Goal: Information Seeking & Learning: Learn about a topic

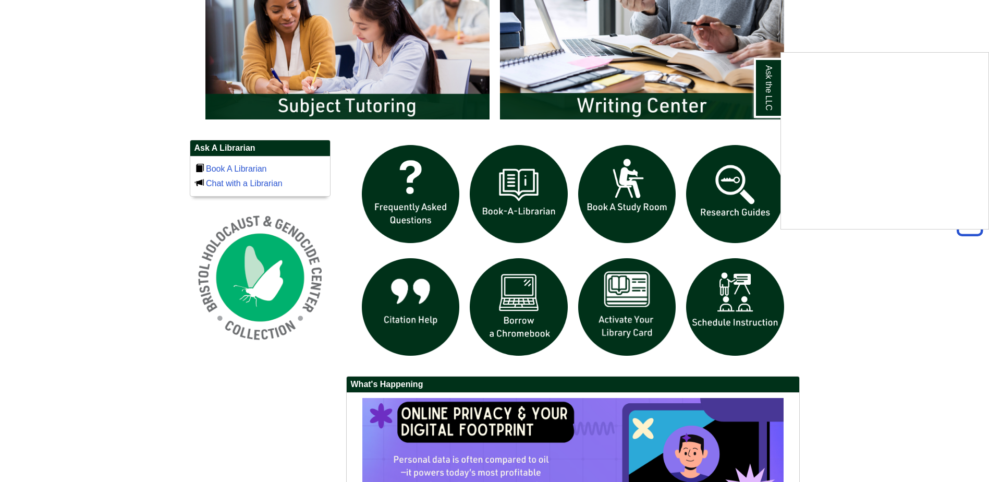
scroll to position [678, 0]
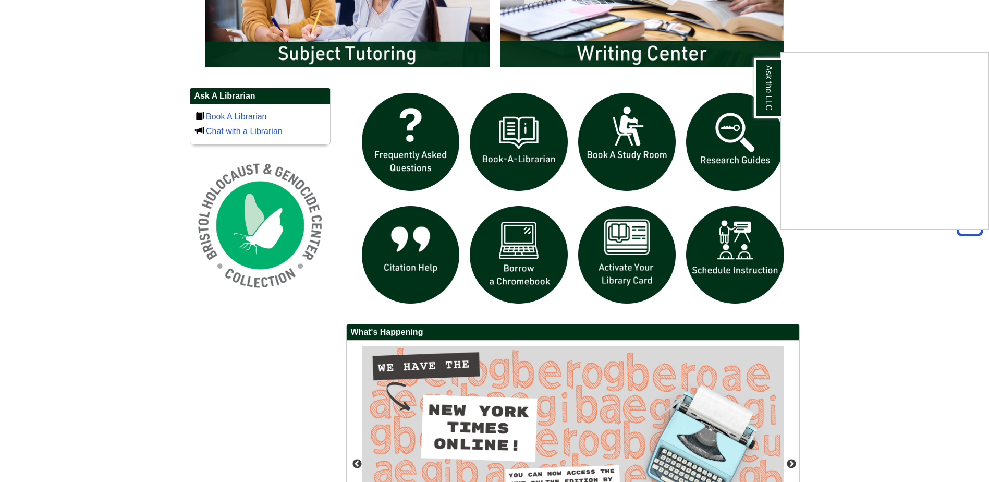
click at [527, 159] on div "Ask the LLC" at bounding box center [494, 241] width 989 height 482
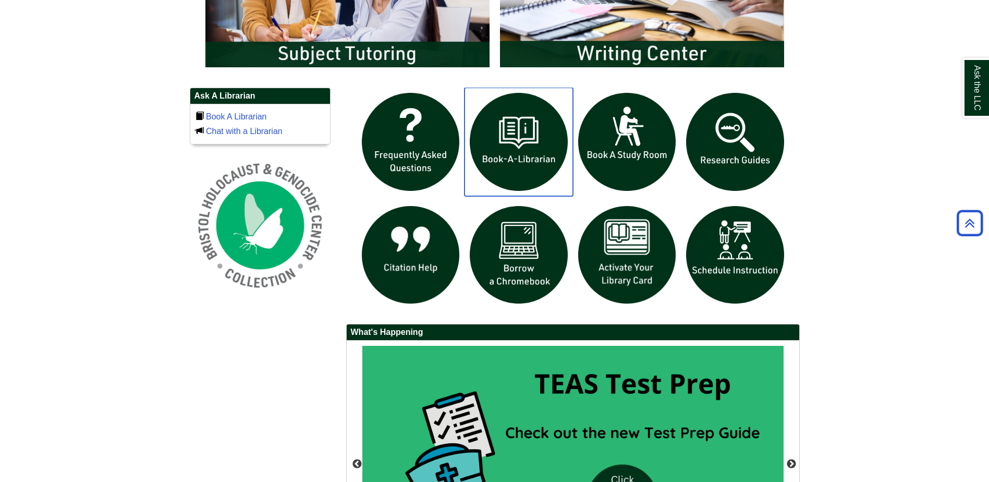
click at [526, 159] on img "slideshow" at bounding box center [519, 142] width 108 height 108
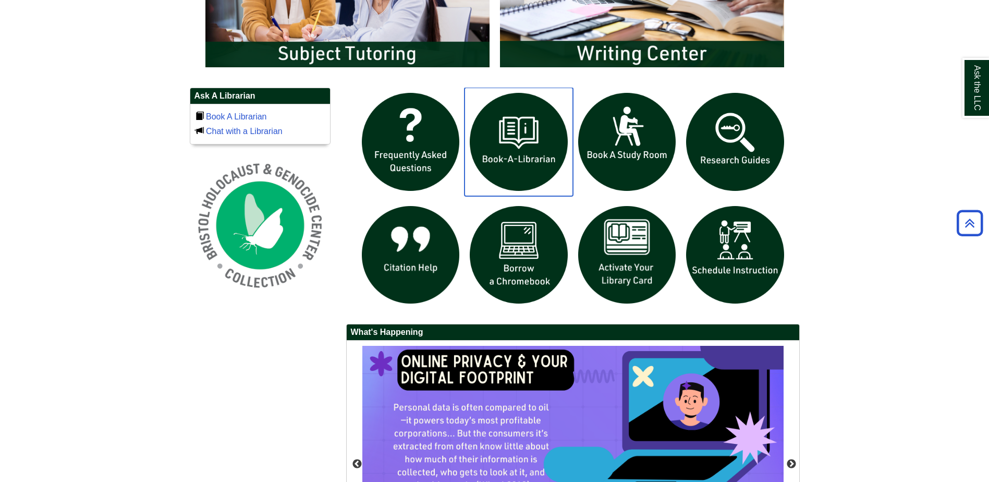
click at [527, 166] on img "slideshow" at bounding box center [519, 142] width 108 height 108
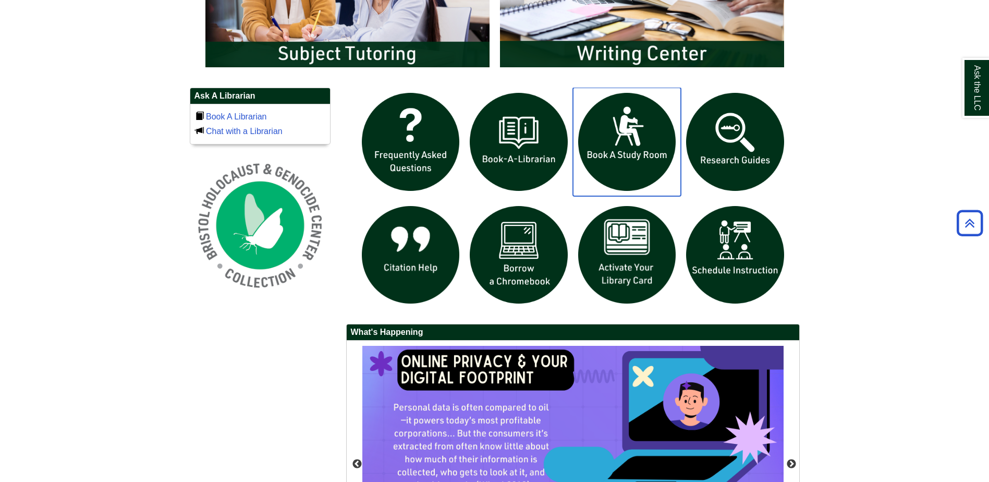
click at [642, 159] on img "slideshow" at bounding box center [627, 142] width 108 height 108
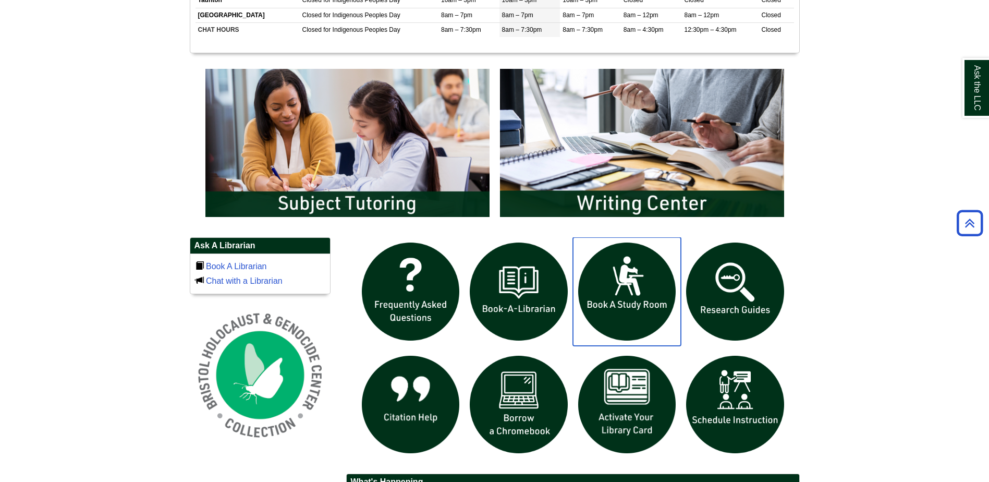
scroll to position [469, 0]
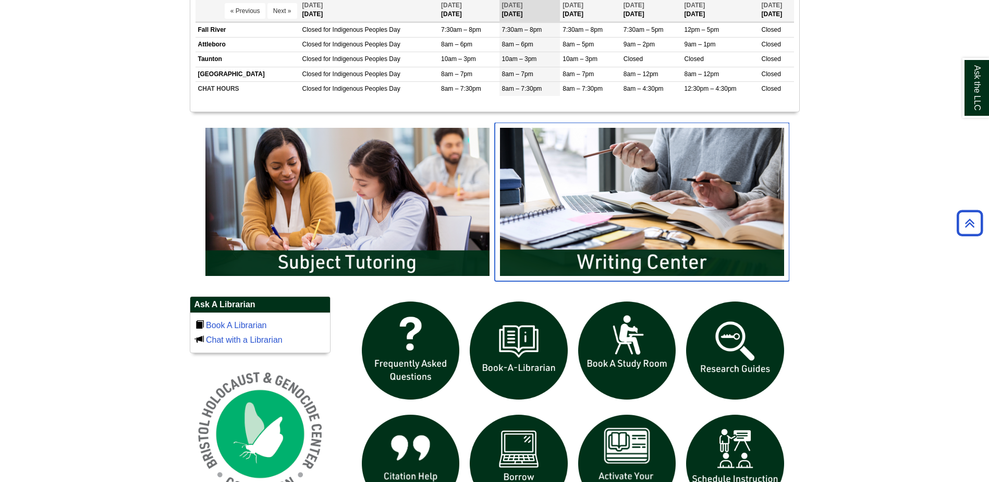
click at [603, 201] on img "slideshow" at bounding box center [642, 202] width 295 height 159
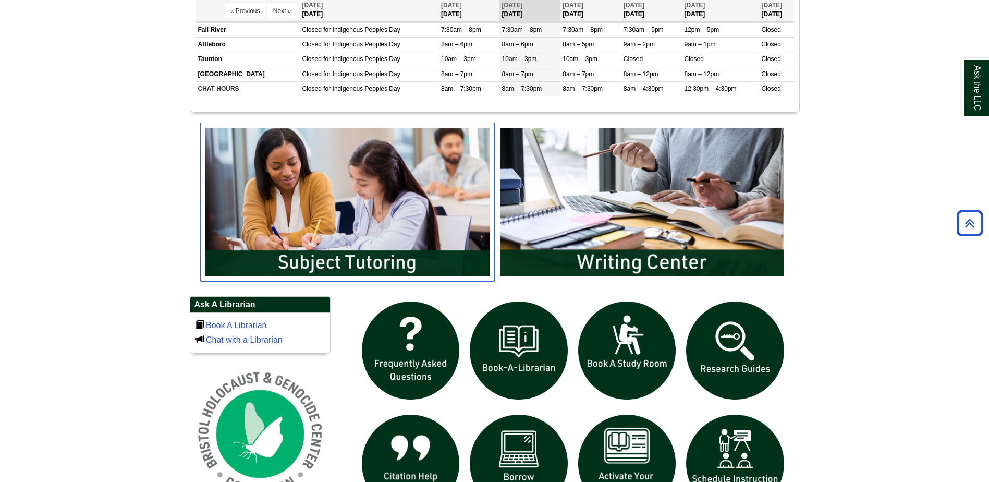
click at [290, 228] on img "slideshow" at bounding box center [347, 202] width 295 height 159
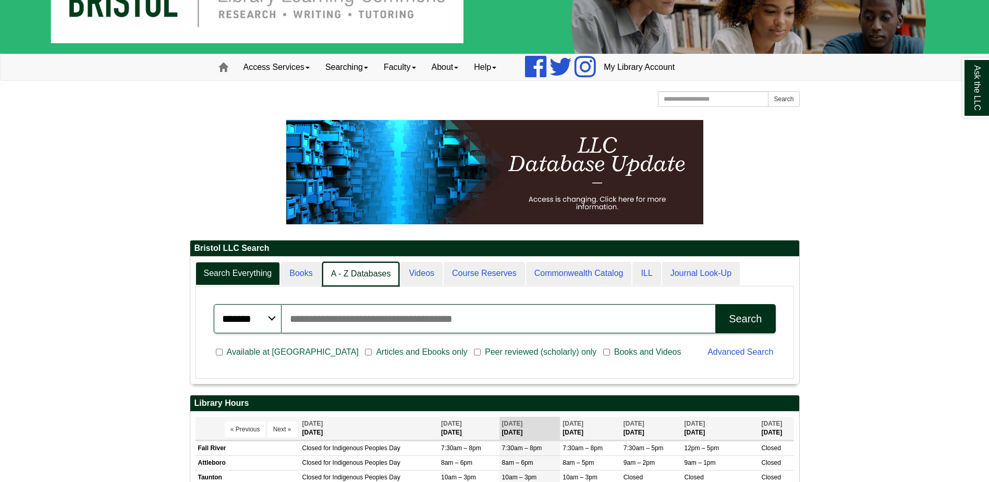
scroll to position [5, 5]
click at [352, 271] on link "A - Z Databases" at bounding box center [361, 274] width 78 height 25
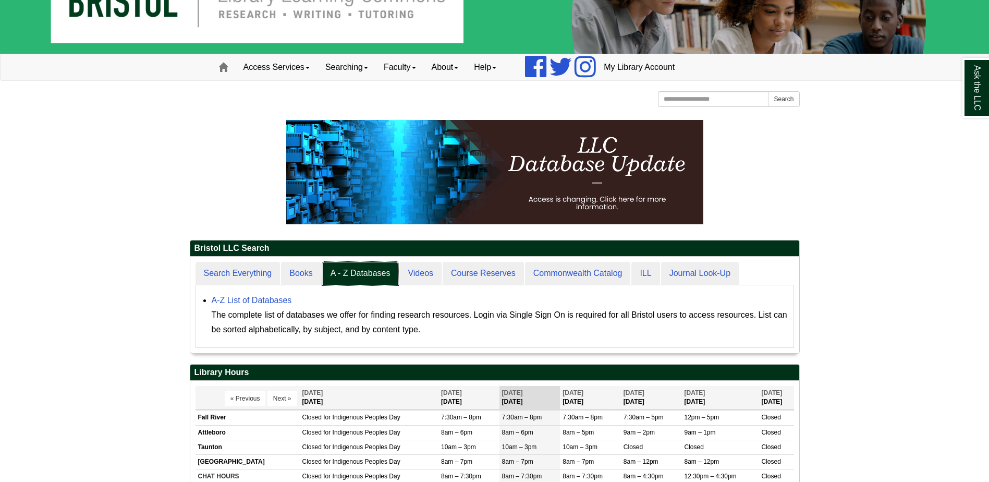
scroll to position [96, 609]
click at [269, 296] on link "A-Z List of Databases" at bounding box center [252, 300] width 80 height 9
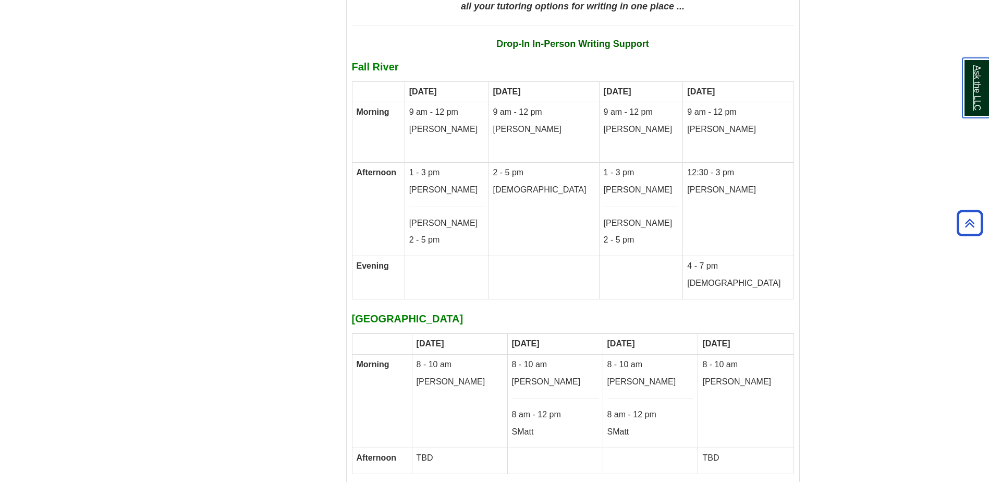
scroll to position [5632, 0]
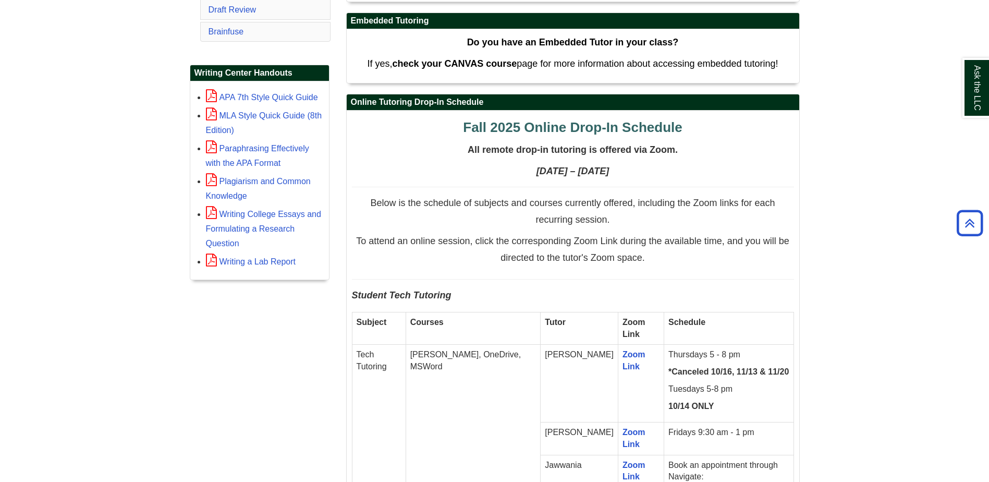
scroll to position [417, 0]
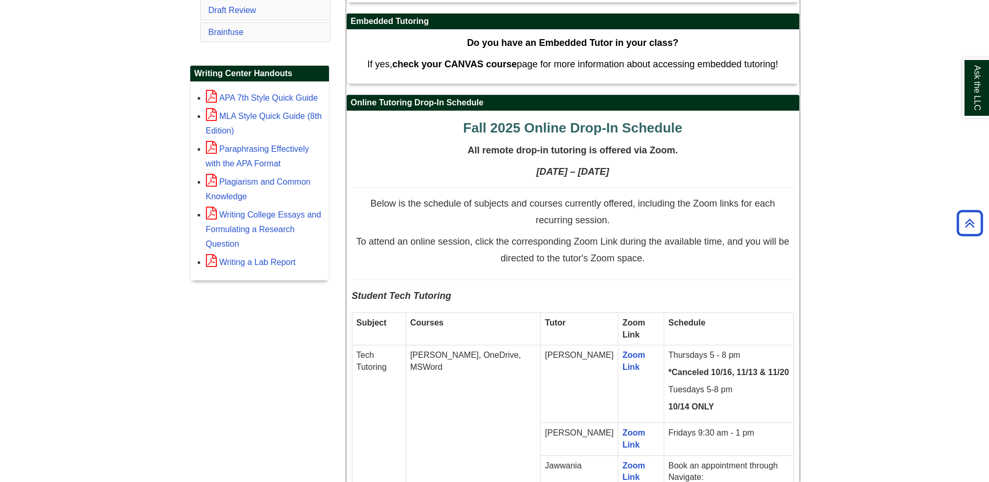
drag, startPoint x: 379, startPoint y: 101, endPoint x: 403, endPoint y: 101, distance: 24.0
click at [403, 101] on h2 "Online Tutoring Drop-In Schedule" at bounding box center [573, 103] width 453 height 16
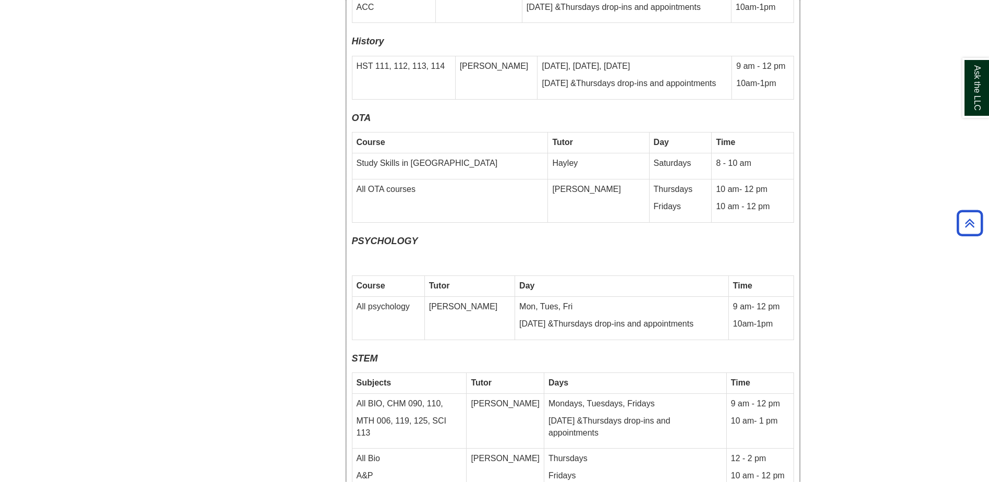
scroll to position [4380, 0]
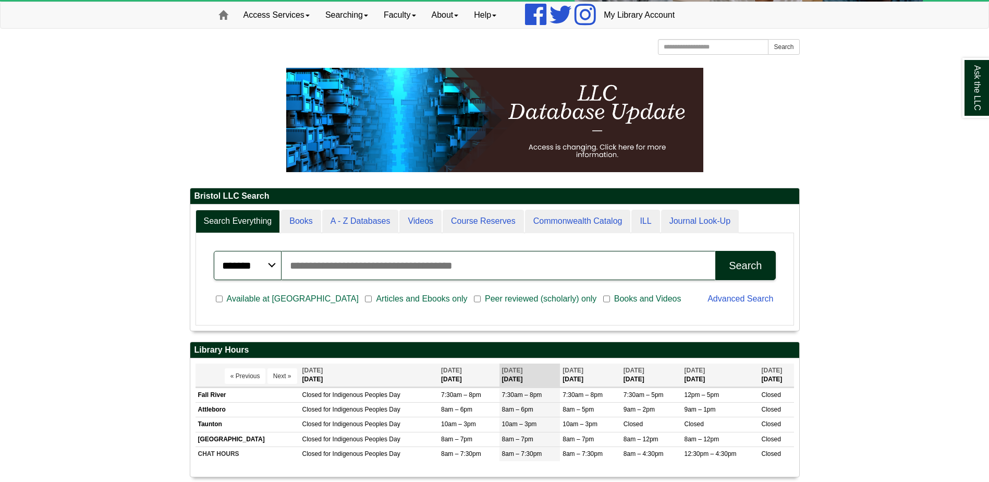
scroll to position [126, 609]
click at [329, 267] on input "Search articles, books, journals & more" at bounding box center [499, 265] width 434 height 29
type input "**********"
click at [715, 251] on button "Search" at bounding box center [745, 265] width 60 height 29
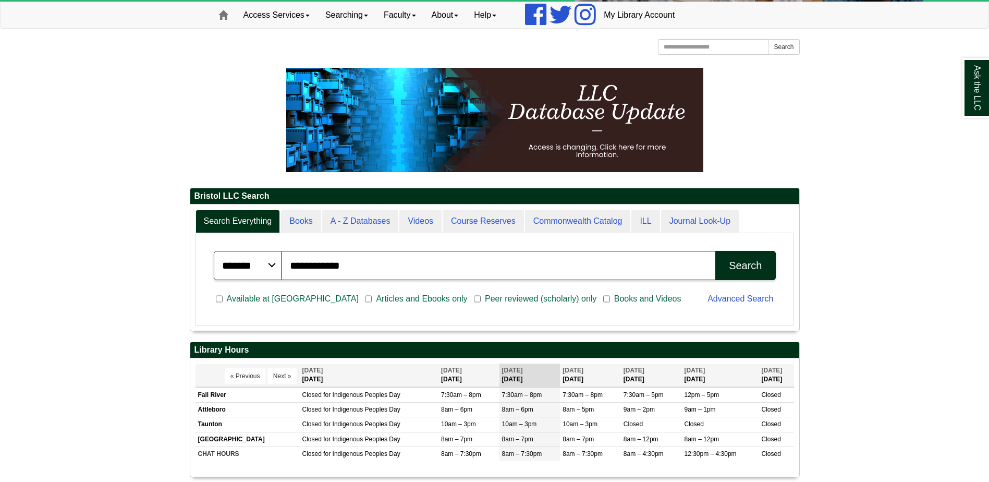
click at [748, 268] on div "Search" at bounding box center [745, 266] width 33 height 12
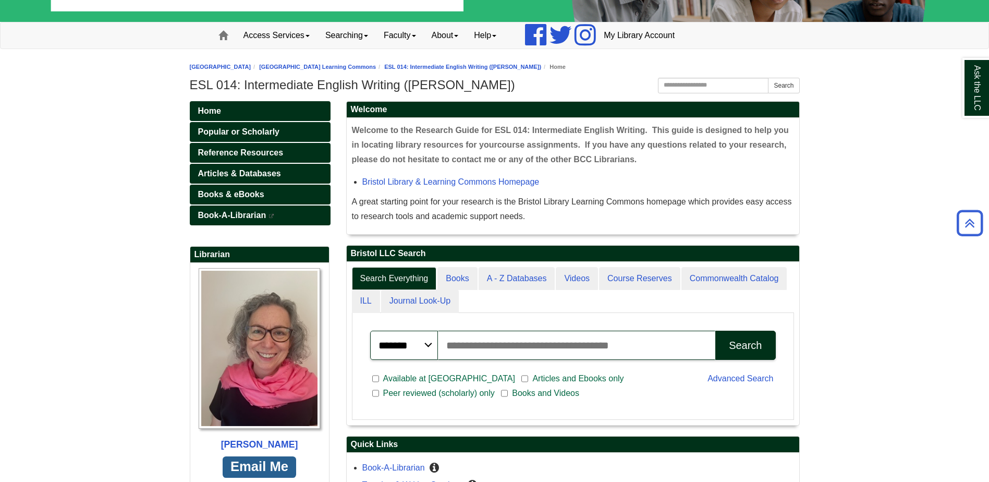
scroll to position [52, 0]
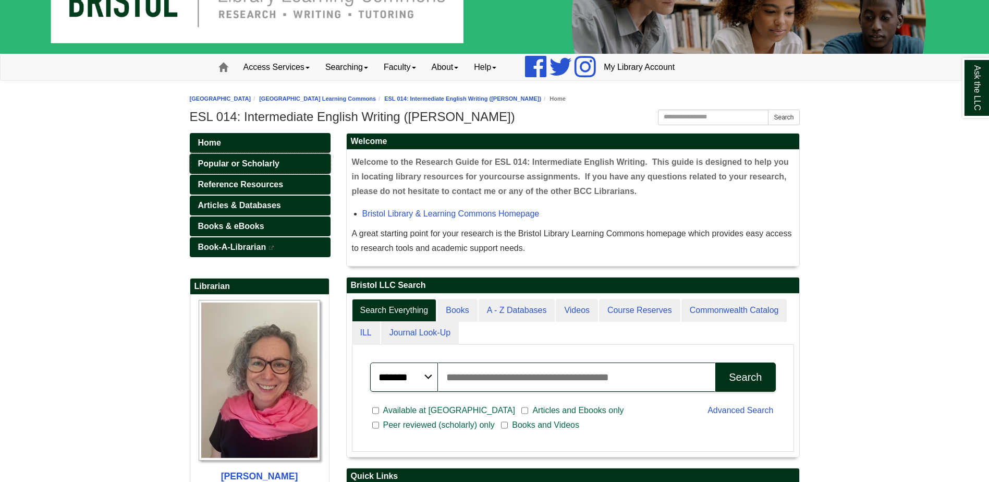
click at [250, 164] on span "Popular or Scholarly" at bounding box center [238, 163] width 81 height 9
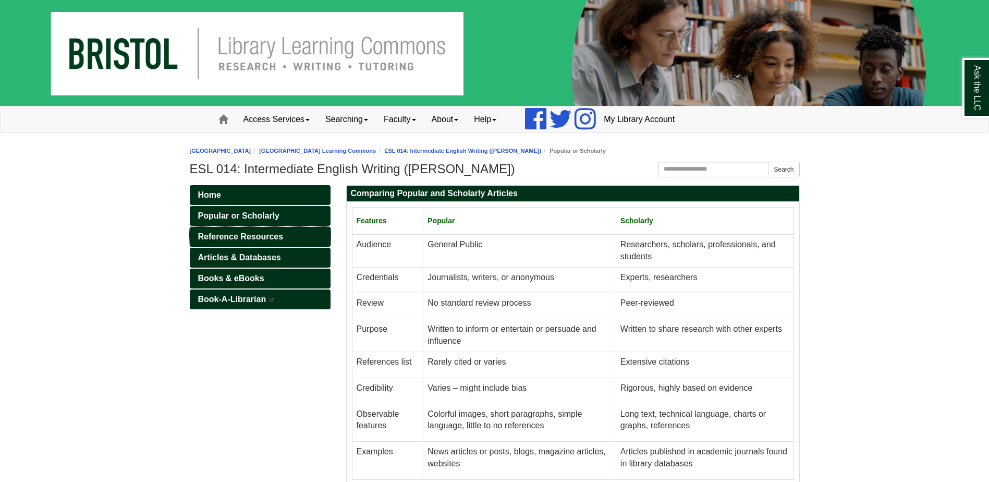
click at [252, 238] on span "Reference Resources" at bounding box center [241, 236] width 86 height 9
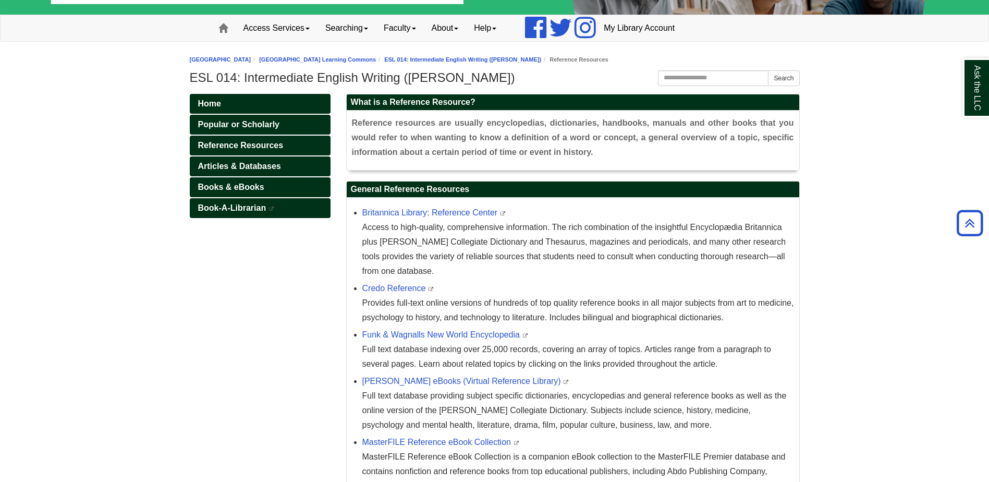
scroll to position [74, 0]
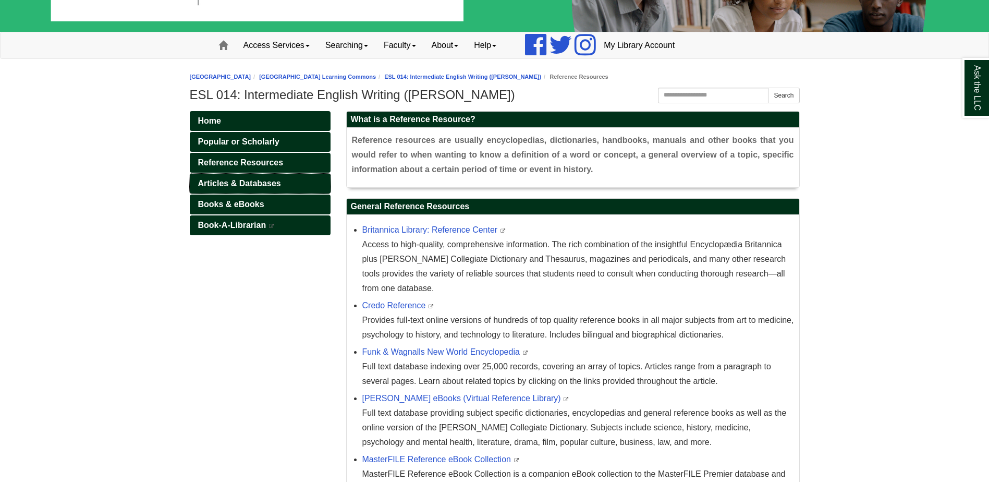
click at [238, 180] on span "Articles & Databases" at bounding box center [239, 183] width 83 height 9
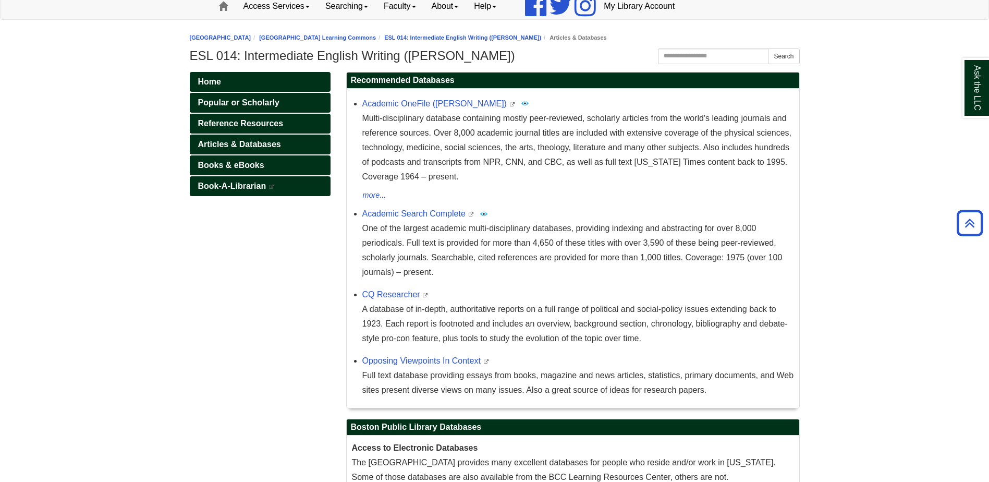
scroll to position [87, 0]
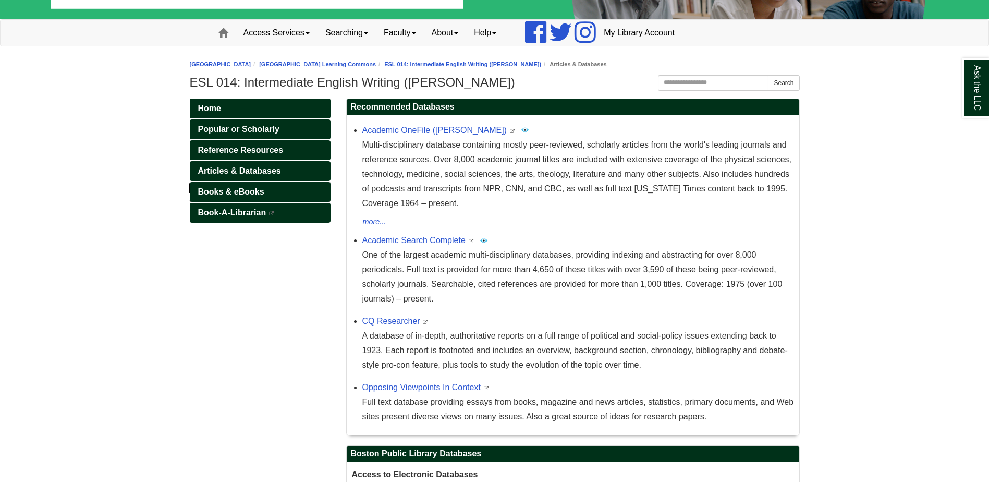
click at [227, 192] on span "Books & eBooks" at bounding box center [231, 191] width 66 height 9
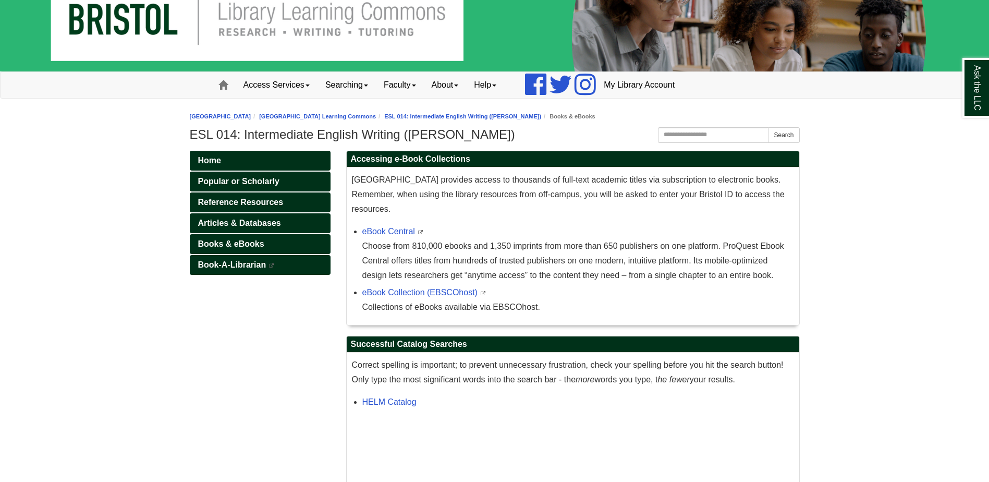
scroll to position [104, 0]
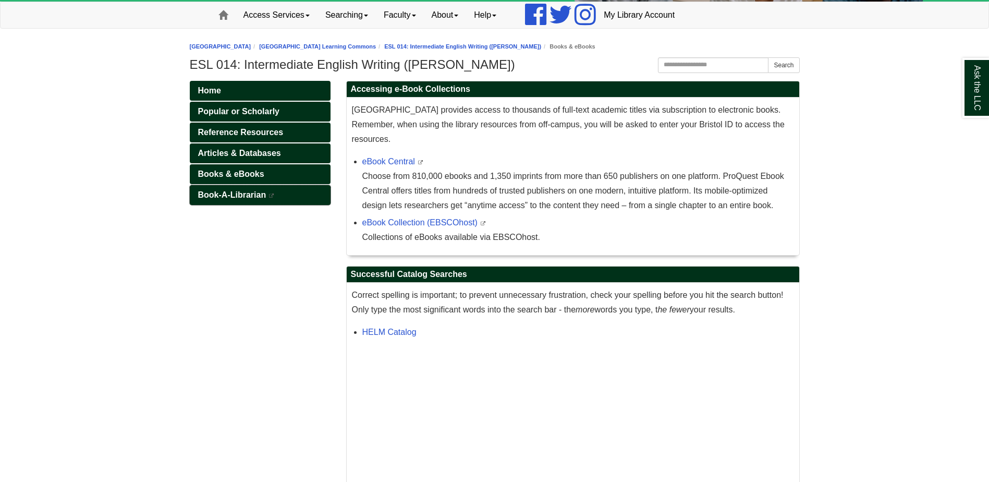
click at [222, 199] on link "Book-A-Librarian This link opens in a new window" at bounding box center [260, 195] width 141 height 20
